Goal: Transaction & Acquisition: Book appointment/travel/reservation

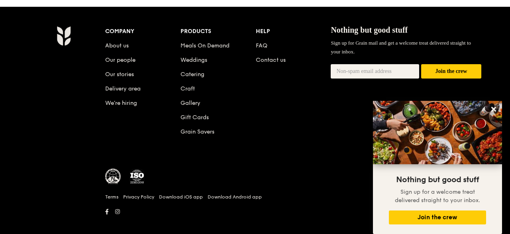
scroll to position [947, 0]
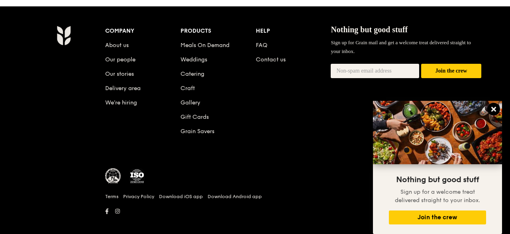
click at [495, 109] on icon at bounding box center [493, 109] width 5 height 5
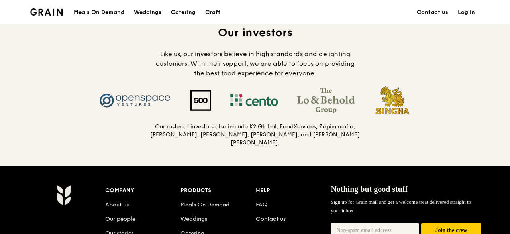
scroll to position [870, 0]
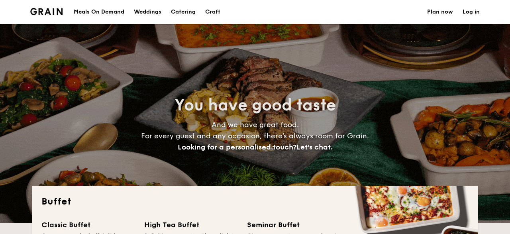
select select
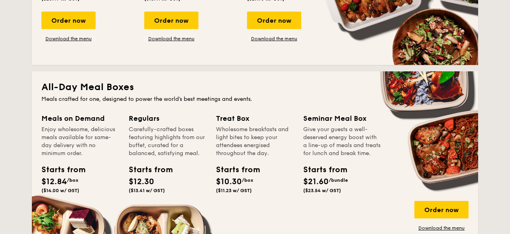
scroll to position [124, 0]
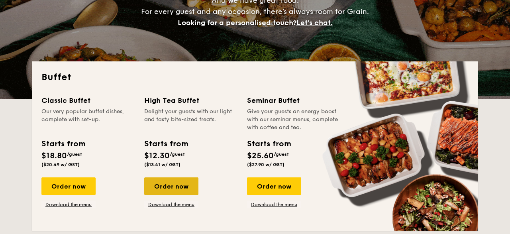
click at [171, 181] on div "Order now" at bounding box center [171, 186] width 54 height 18
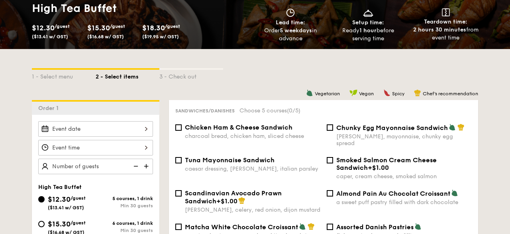
scroll to position [207, 0]
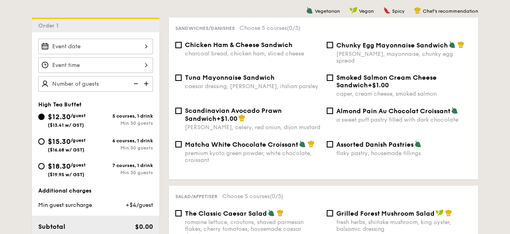
click at [106, 84] on div at bounding box center [95, 84] width 115 height 16
click at [126, 80] on input "1" at bounding box center [95, 84] width 115 height 16
drag, startPoint x: 102, startPoint y: 79, endPoint x: 35, endPoint y: 82, distance: 66.6
click at [38, 82] on input "20" at bounding box center [95, 84] width 115 height 16
type input "100 guests"
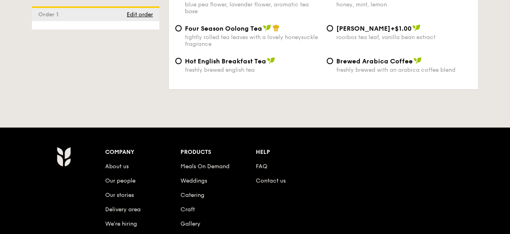
scroll to position [1534, 0]
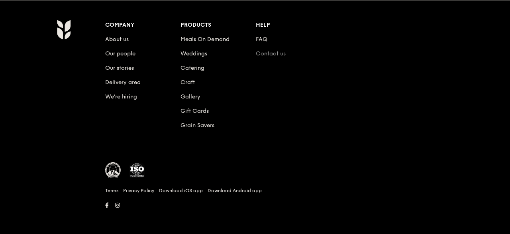
click at [275, 54] on link "Contact us" at bounding box center [271, 53] width 30 height 7
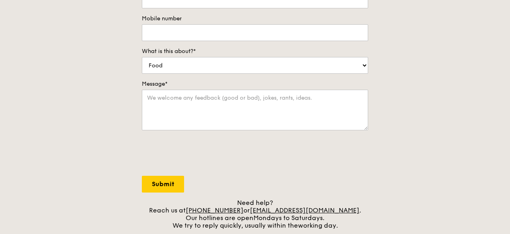
scroll to position [249, 0]
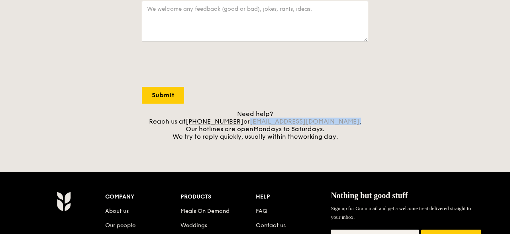
drag, startPoint x: 329, startPoint y: 121, endPoint x: 263, endPoint y: 122, distance: 65.8
click at [263, 122] on div "Need help? Reach us at [PHONE_NUMBER] or [EMAIL_ADDRESS][DOMAIN_NAME] . Our hot…" at bounding box center [255, 125] width 226 height 30
copy div "[EMAIL_ADDRESS][DOMAIN_NAME] ."
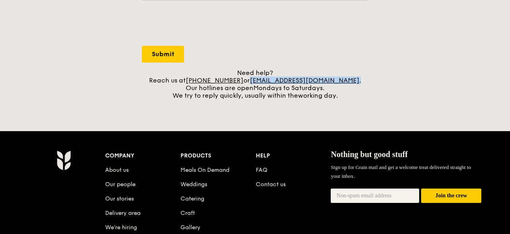
scroll to position [0, 0]
